Goal: Information Seeking & Learning: Learn about a topic

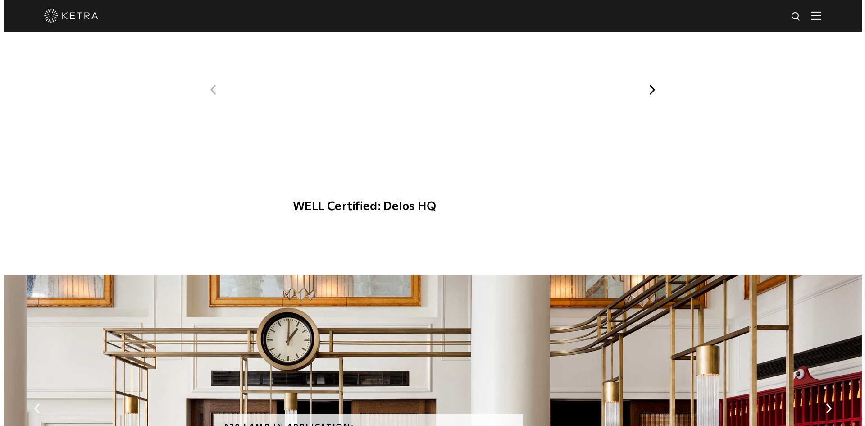
scroll to position [405, 0]
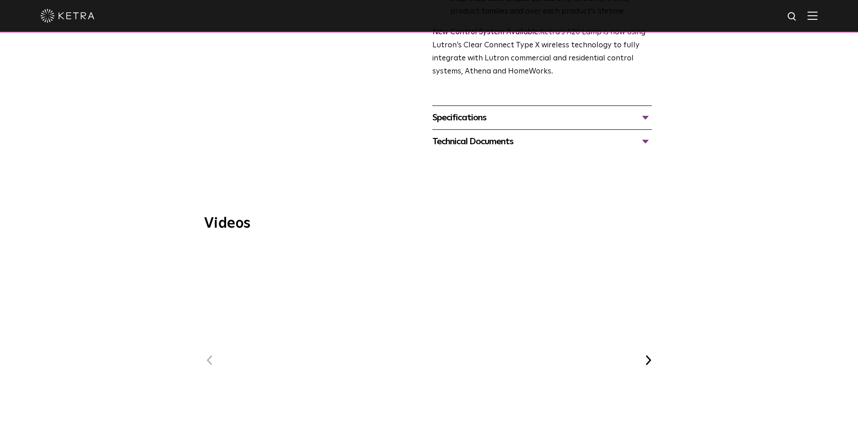
click at [422, 322] on span "WELL Certified: Delos HQ" at bounding box center [428, 368] width 303 height 249
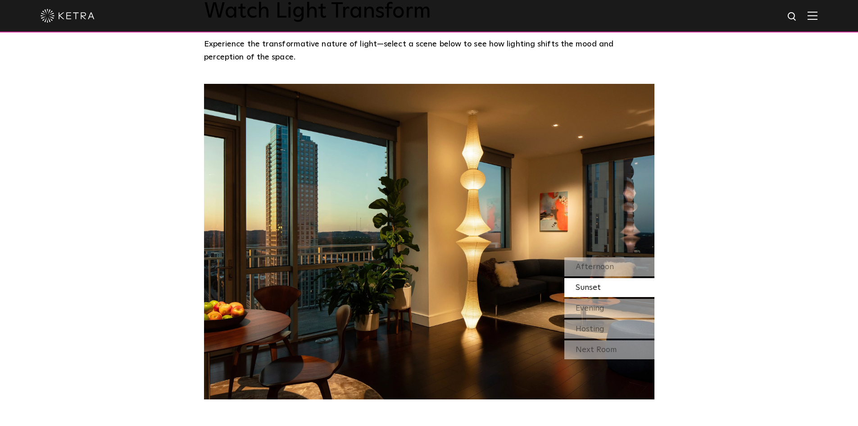
scroll to position [946, 0]
